Goal: Find specific page/section: Locate a particular part of the current website

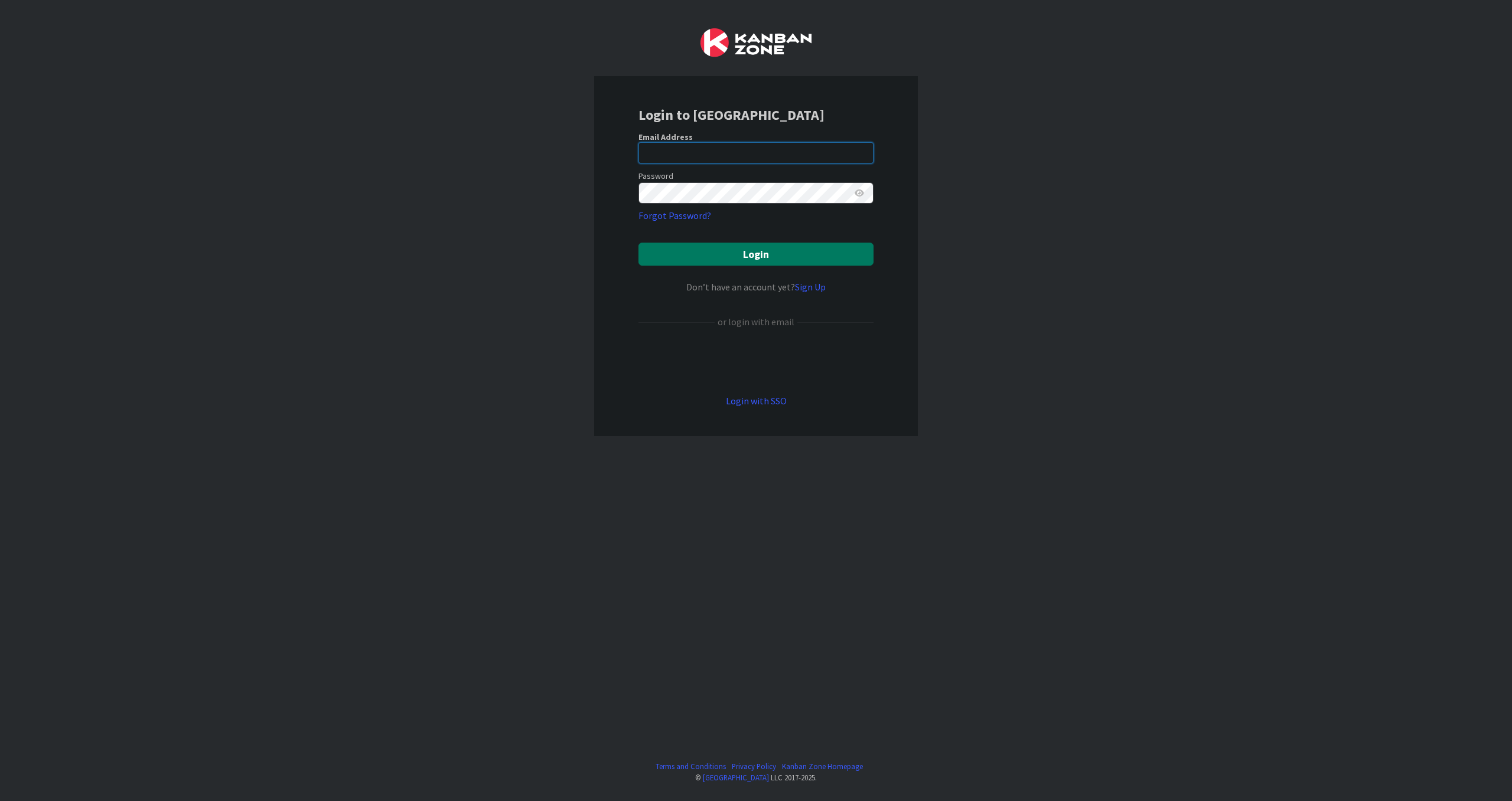
type input "[PERSON_NAME][EMAIL_ADDRESS][PERSON_NAME][DOMAIN_NAME][US_STATE]"
click at [757, 258] on button "Login" at bounding box center [756, 254] width 235 height 23
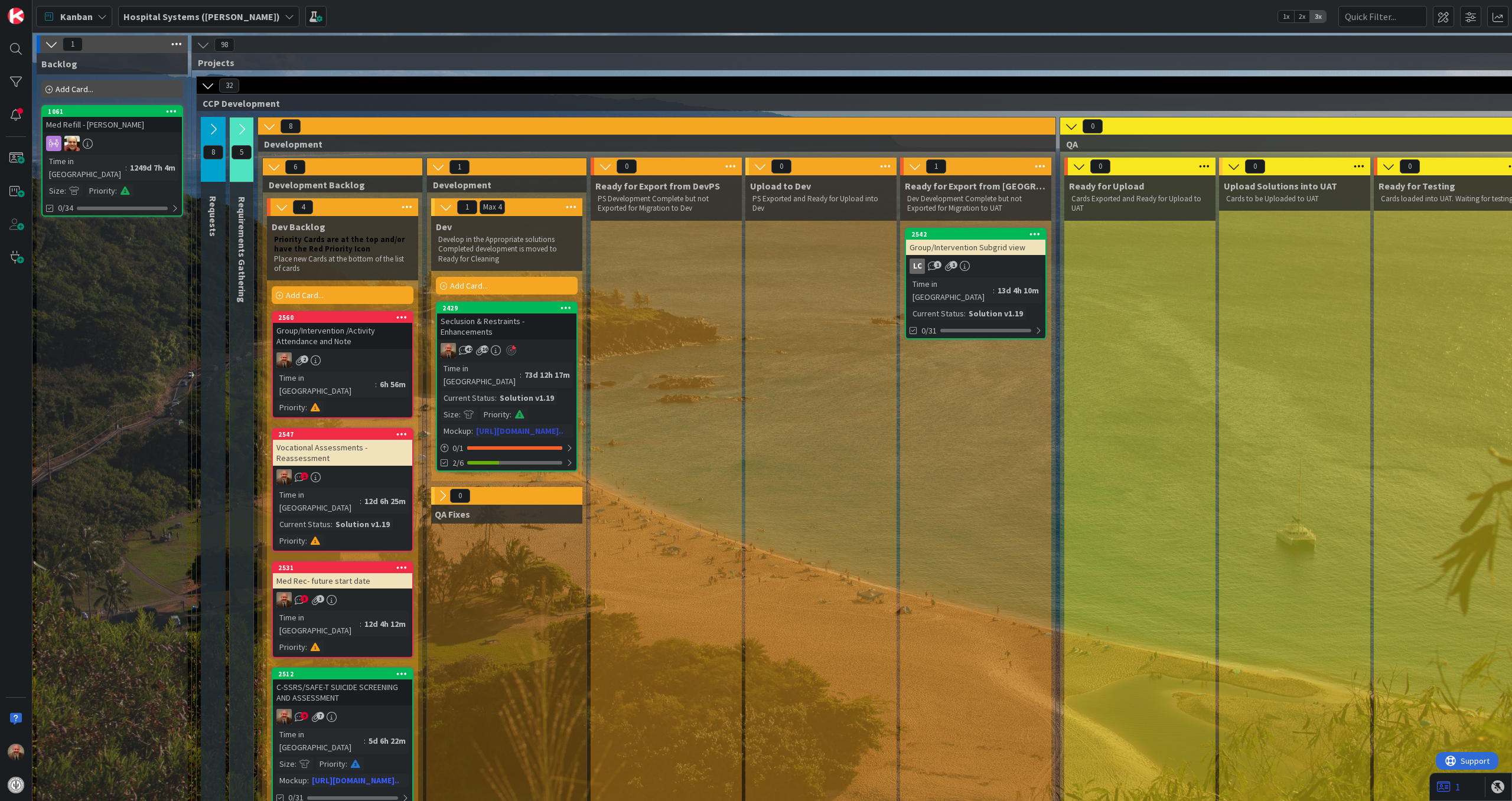
click at [535, 320] on div "Seclusion & Restraints - Enhancements" at bounding box center [506, 326] width 139 height 26
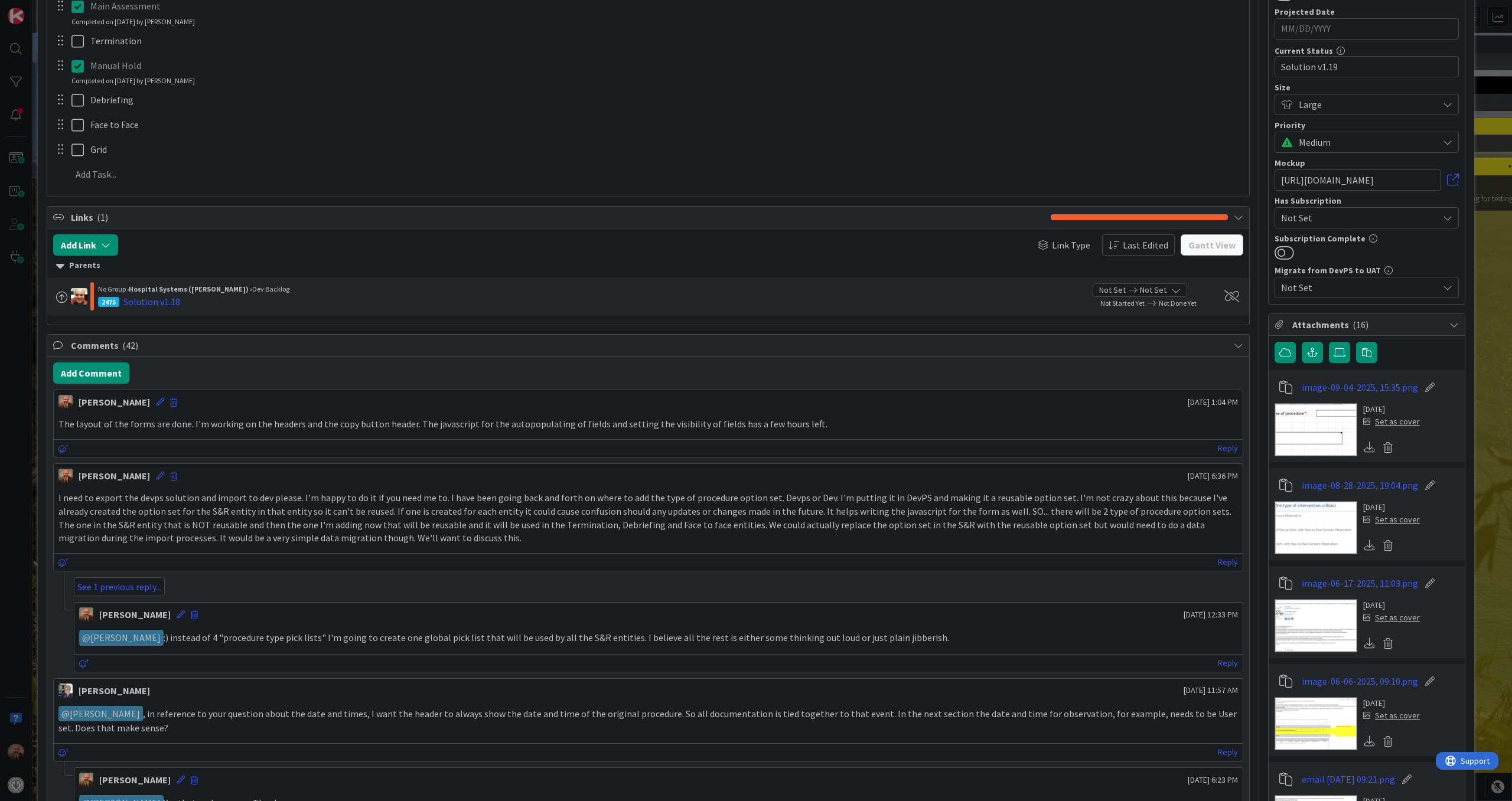
scroll to position [263, 0]
